Goal: Task Accomplishment & Management: Manage account settings

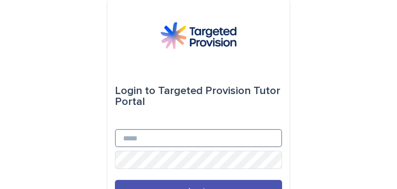
type input "**********"
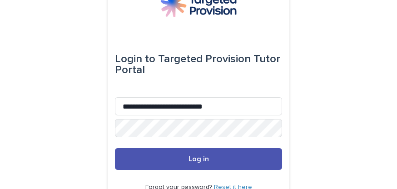
scroll to position [33, 0]
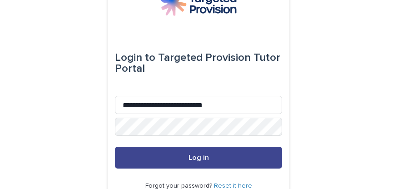
click at [202, 158] on span "Log in" at bounding box center [199, 157] width 20 height 7
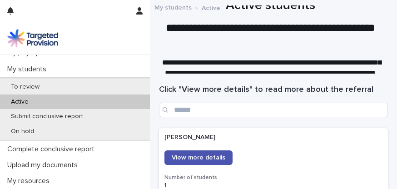
scroll to position [170, 0]
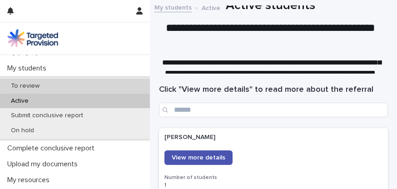
click at [56, 81] on div "To review" at bounding box center [75, 86] width 150 height 15
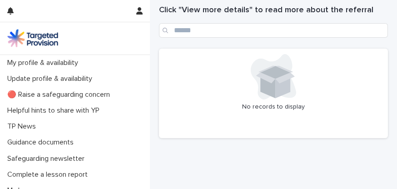
scroll to position [80, 0]
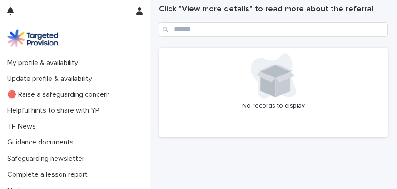
click at [145, 86] on div "Update profile & availability" at bounding box center [75, 79] width 150 height 16
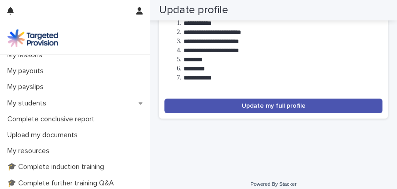
scroll to position [229, 0]
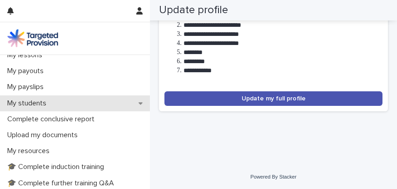
click at [34, 105] on p "My students" at bounding box center [29, 103] width 50 height 9
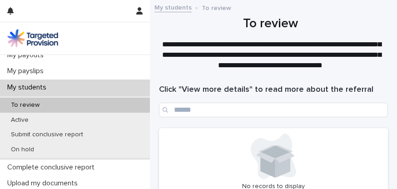
scroll to position [159, 0]
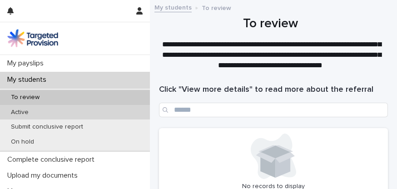
click at [105, 115] on div "Active" at bounding box center [75, 112] width 150 height 15
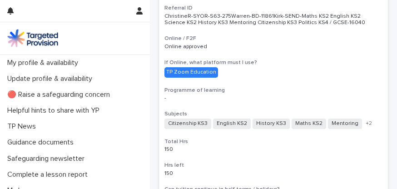
scroll to position [1395, 0]
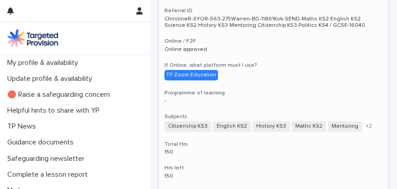
click at [366, 127] on span "+ 2" at bounding box center [369, 126] width 6 height 5
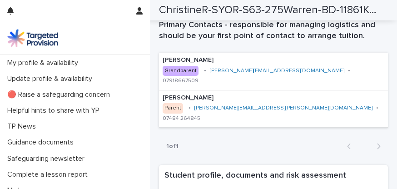
scroll to position [730, 0]
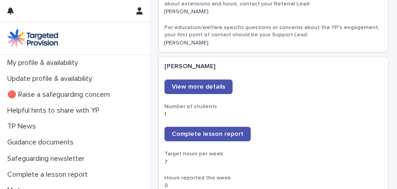
scroll to position [1172, 0]
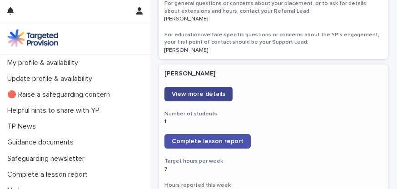
click at [200, 90] on link "View more details" at bounding box center [198, 94] width 68 height 15
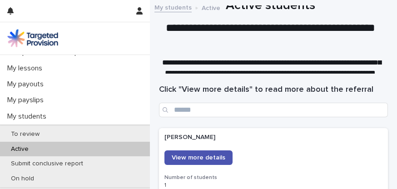
scroll to position [124, 0]
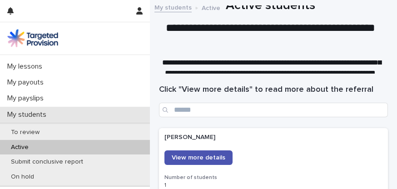
click at [35, 114] on p "My students" at bounding box center [29, 114] width 50 height 9
